Goal: Task Accomplishment & Management: Complete application form

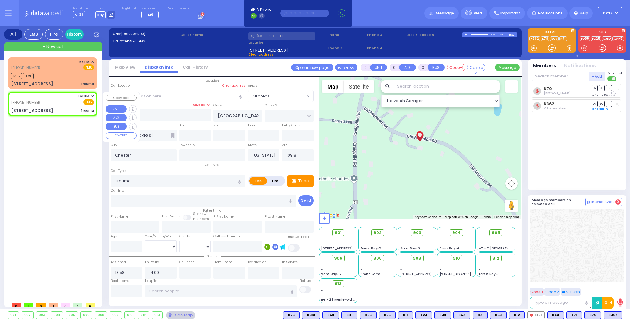
select select
radio input "true"
select select
type input "13:53"
select select "Hatzalah Garages"
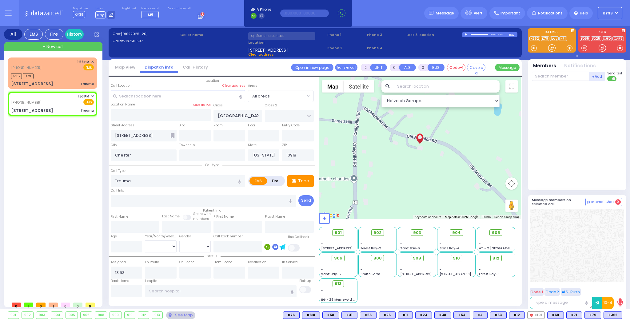
click at [253, 55] on span "Clear address" at bounding box center [261, 54] width 26 height 5
select select
radio input "true"
select select
select select "Hatzalah Garages"
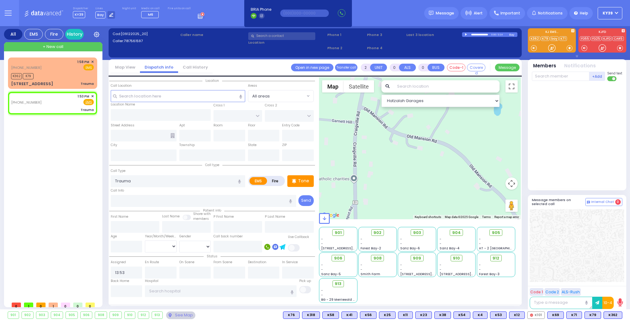
click at [0, 188] on div "All EMS Fire History Settings That will affect to all users" at bounding box center [315, 169] width 630 height 286
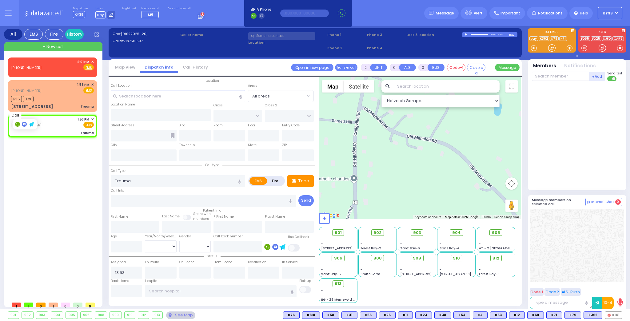
click at [15, 126] on rect at bounding box center [17, 124] width 5 height 5
type input "7187561597"
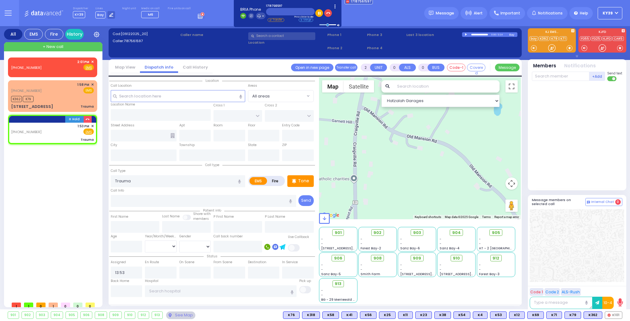
click at [278, 13] on input "text" at bounding box center [290, 11] width 49 height 7
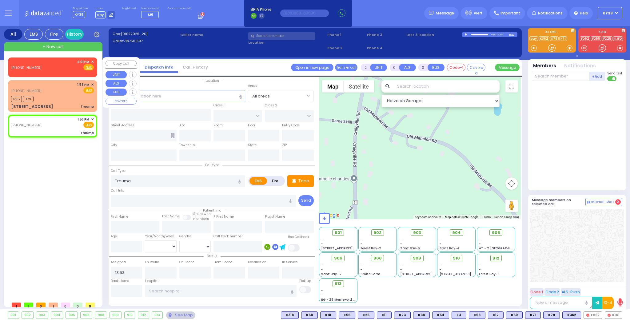
click at [64, 66] on div "[PHONE_NUMBER] 2:01 PM ✕ Fire EMS" at bounding box center [52, 64] width 83 height 11
type input "1"
select select
radio input "true"
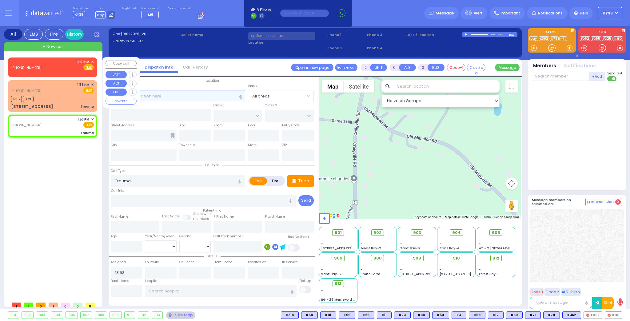
select select
type input "14:01"
select select "Hatzalah Garages"
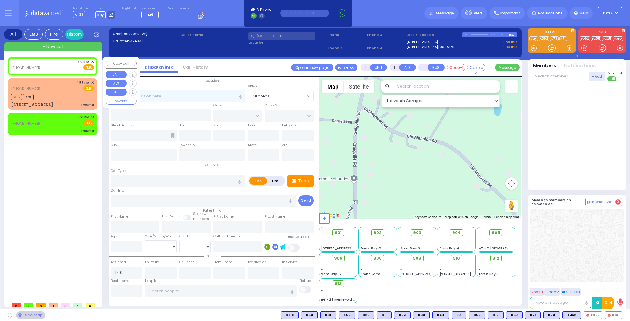
select select
radio input "true"
select select
select select "Hatzalah Garages"
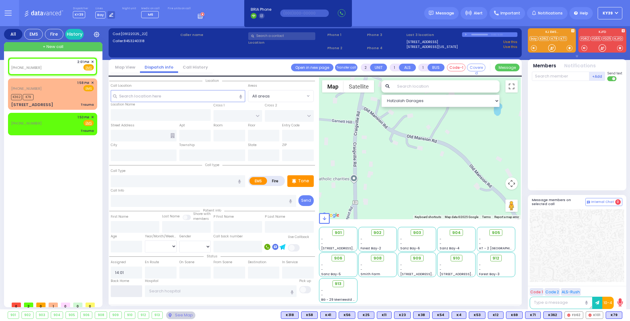
click at [136, 287] on input "text" at bounding box center [127, 292] width 32 height 12
drag, startPoint x: 55, startPoint y: 98, endPoint x: 59, endPoint y: 105, distance: 7.7
click at [55, 98] on div "K362 K79" at bounding box center [52, 97] width 83 height 8
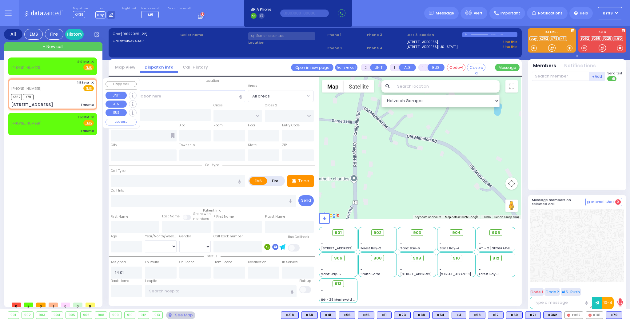
type input "0"
select select
type input "Trauma"
radio input "true"
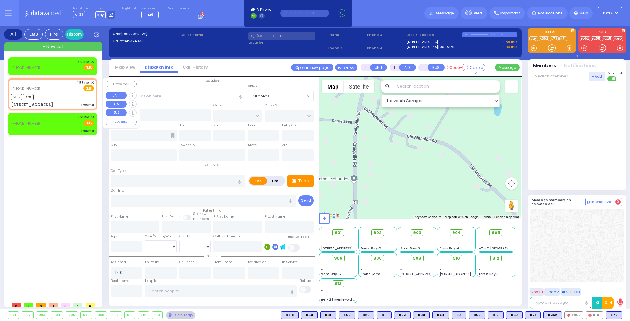
select select
type input "13:58"
type input "14:00"
type input "[GEOGRAPHIC_DATA]"
type input "[STREET_ADDRESS]"
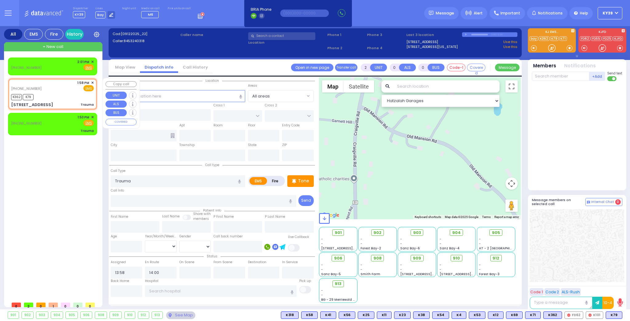
type input "Chester"
type input "[US_STATE]"
type input "10918"
select select "Hatzalah Garages"
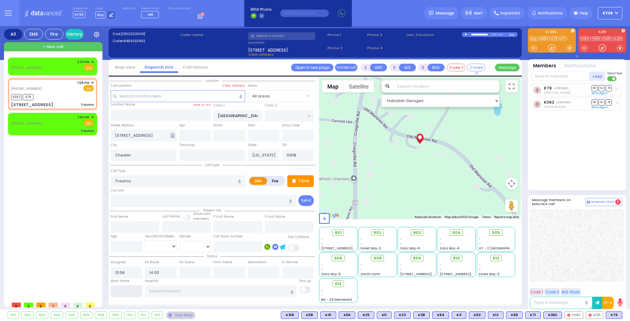
click at [124, 291] on input "text" at bounding box center [127, 292] width 32 height 12
click at [123, 291] on input "text" at bounding box center [127, 292] width 32 height 12
type input "14:07"
select select
radio input "true"
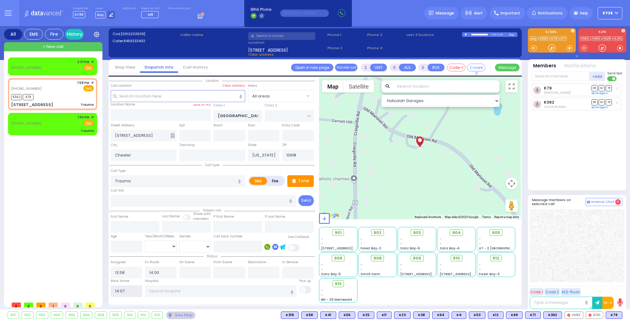
select select
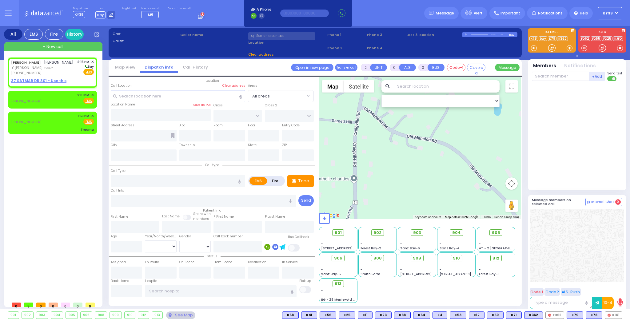
type input "1"
select select
radio input "true"
type input "[PERSON_NAME]"
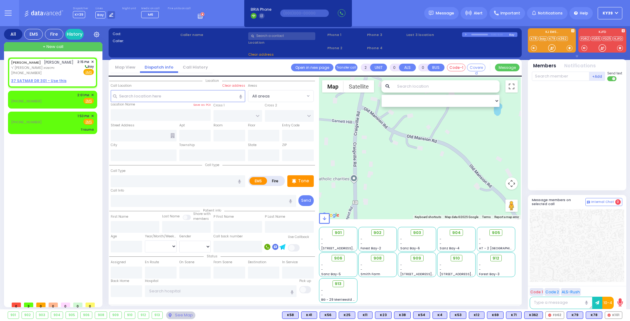
type input "[PERSON_NAME]"
select select
type input "14:15"
select select "Hatzalah Garages"
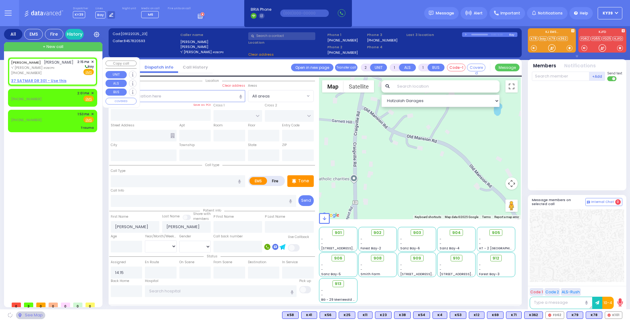
select select
radio input "true"
select select
select select "Hatzalah Garages"
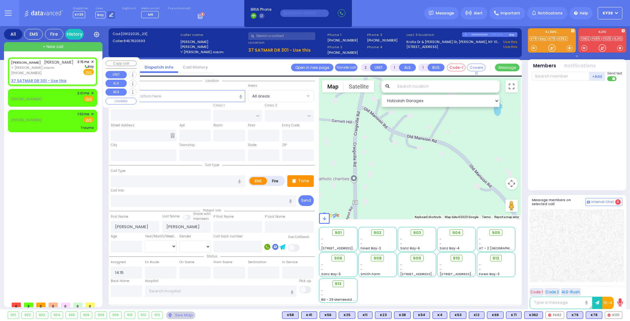
click at [58, 70] on span "ר' [PERSON_NAME] וויינשטא" at bounding box center [42, 67] width 62 height 5
select select
radio input "true"
select select
select select "Hatzalah Garages"
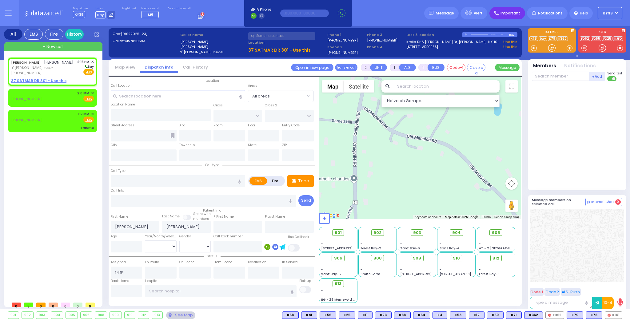
click at [511, 14] on span "Important" at bounding box center [511, 13] width 20 height 6
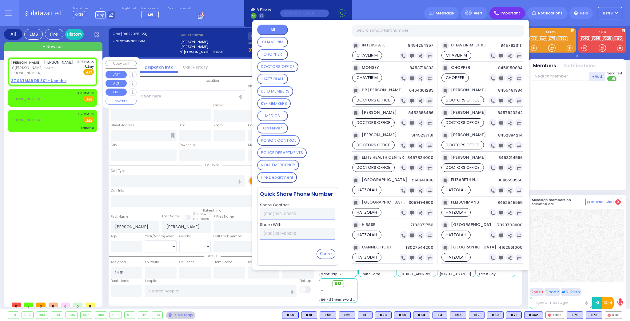
click at [54, 76] on div "[PHONE_NUMBER]" at bounding box center [42, 72] width 62 height 5
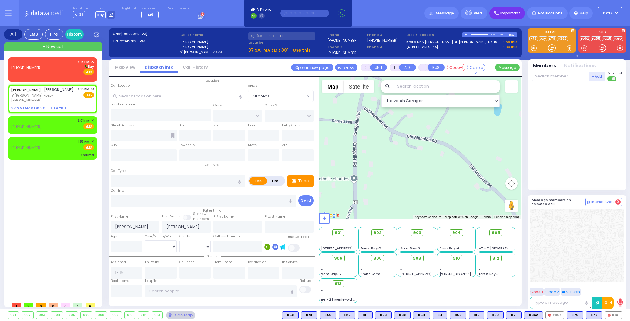
click at [511, 14] on span "Important" at bounding box center [511, 13] width 20 height 6
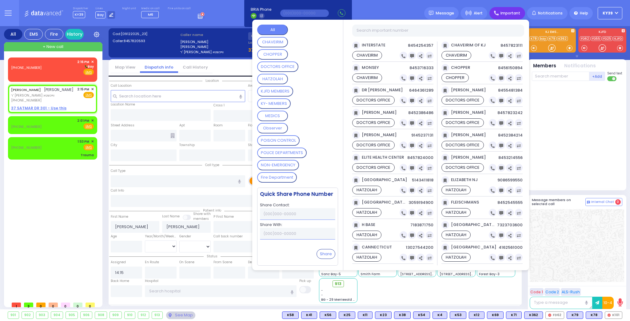
click at [288, 102] on MEMBERS "KY- MEMBERS" at bounding box center [274, 103] width 34 height 10
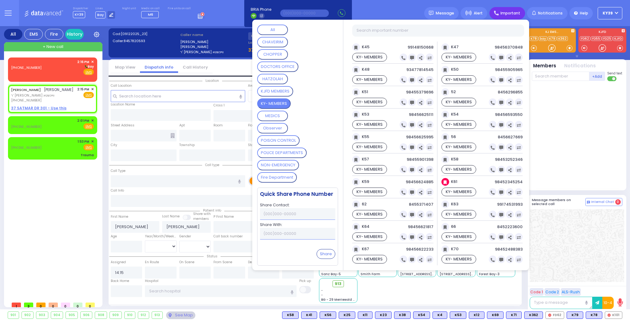
scroll to position [566, 0]
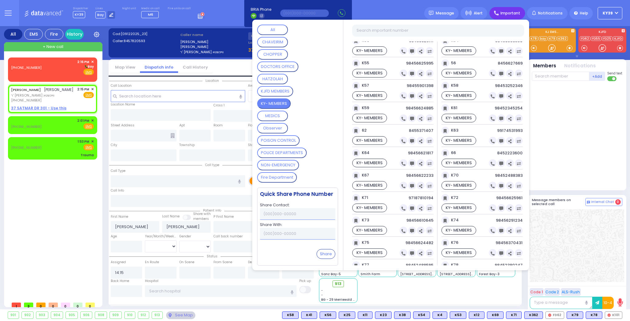
click at [573, 137] on div at bounding box center [578, 135] width 92 height 102
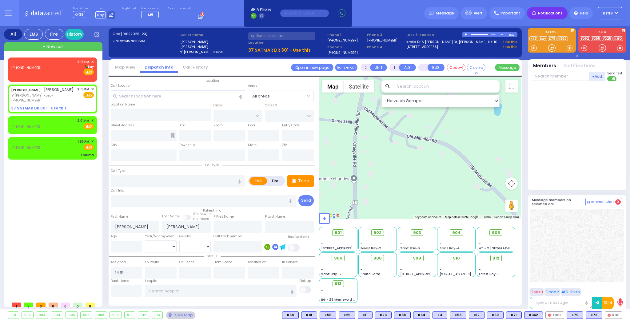
click at [553, 15] on span "Notifications" at bounding box center [550, 13] width 25 height 6
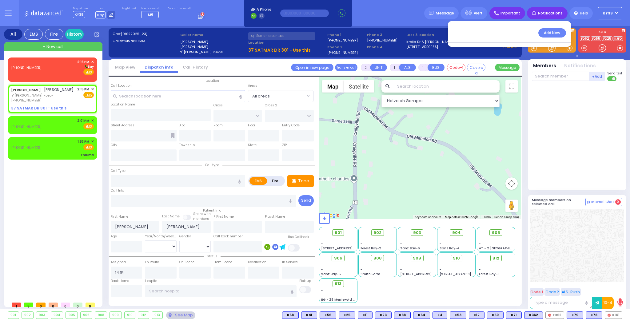
click at [517, 16] on div "Important" at bounding box center [508, 13] width 36 height 12
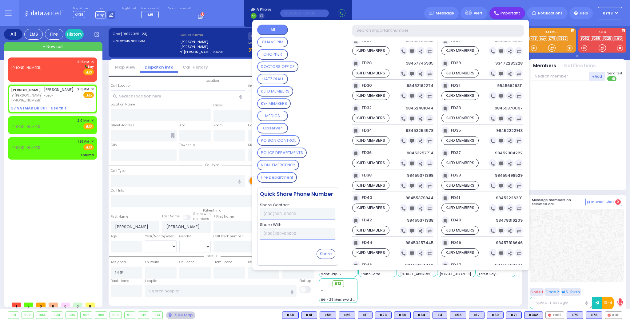
click at [395, 31] on input "text" at bounding box center [438, 31] width 172 height 12
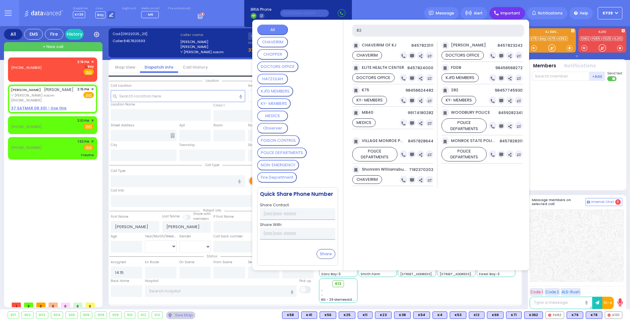
scroll to position [0, 0]
drag, startPoint x: 272, startPoint y: 102, endPoint x: 274, endPoint y: 98, distance: 3.7
click at [271, 101] on MEMBERS "KY- MEMBERS" at bounding box center [274, 103] width 34 height 10
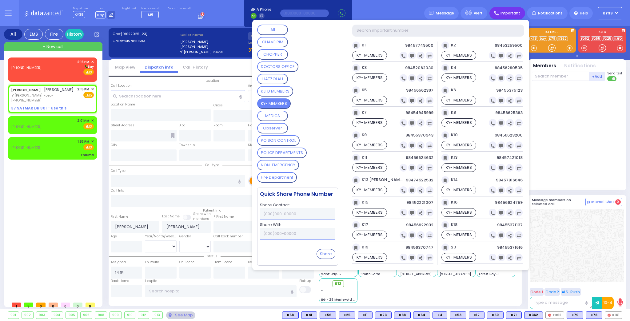
click at [440, 33] on input "text" at bounding box center [438, 31] width 172 height 12
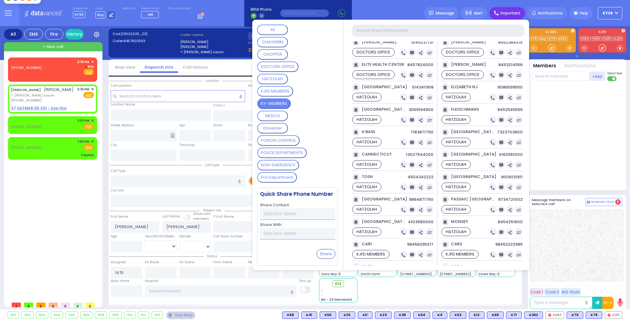
scroll to position [98, 0]
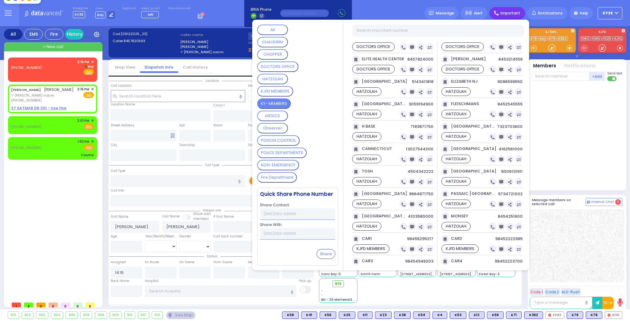
click at [283, 101] on MEMBERS "KY- MEMBERS" at bounding box center [274, 103] width 34 height 10
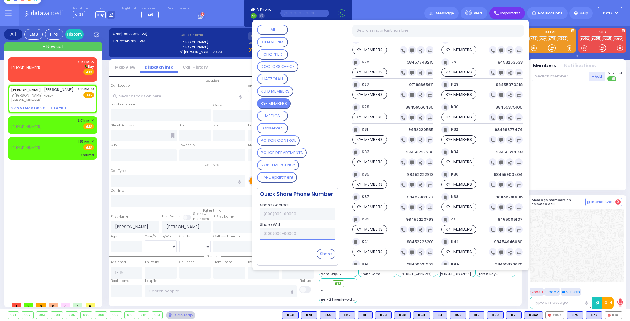
scroll to position [179, 0]
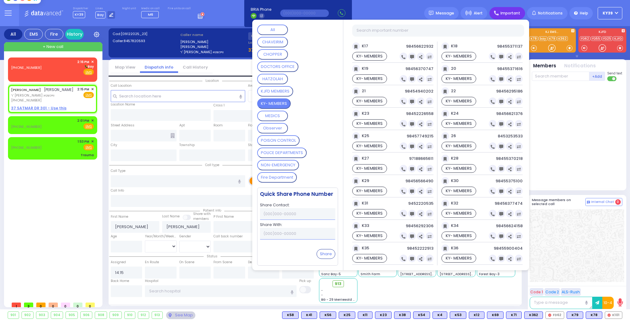
drag, startPoint x: 553, startPoint y: 146, endPoint x: 555, endPoint y: 130, distance: 16.2
click at [553, 145] on div at bounding box center [578, 135] width 92 height 102
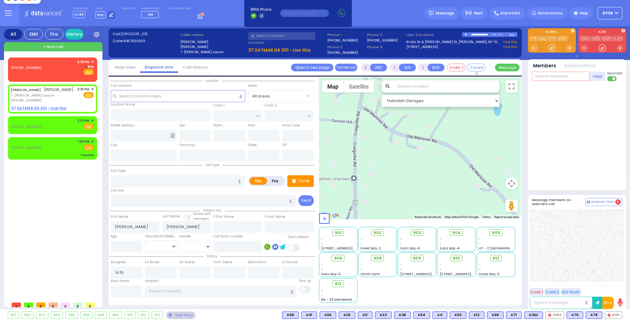
click at [547, 74] on input "text" at bounding box center [561, 76] width 58 height 9
